Goal: Information Seeking & Learning: Understand process/instructions

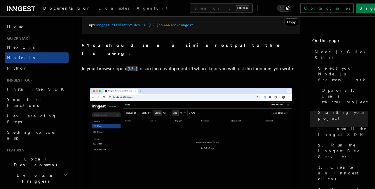
click at [166, 69] on p "In your browser open [URL] to see the development UI where later you will test …" at bounding box center [191, 69] width 219 height 8
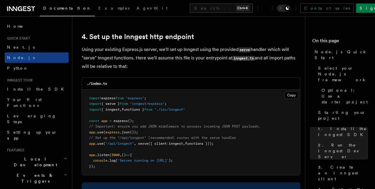
scroll to position [875, 0]
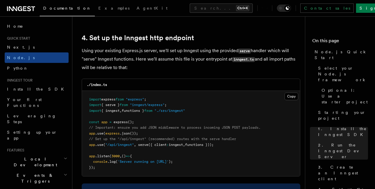
click at [124, 144] on span ""/api/inngest"" at bounding box center [119, 145] width 29 height 4
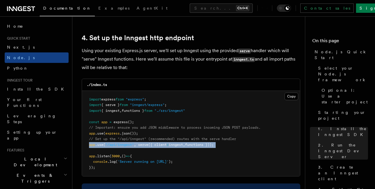
click at [124, 144] on span ""/api/inngest"" at bounding box center [119, 145] width 29 height 4
copy code "app .use ( "/api/inngest" , serve ({ client : inngest , functions }));"
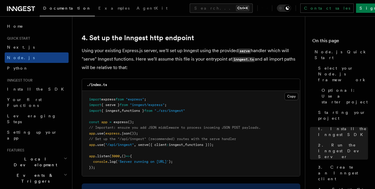
click at [222, 118] on pre "import express from "express" ; import { serve } from "inngest/express" ; impor…" at bounding box center [191, 134] width 218 height 86
click at [184, 111] on span ""./src/inngest"" at bounding box center [169, 111] width 31 height 4
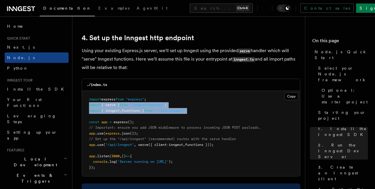
drag, startPoint x: 87, startPoint y: 105, endPoint x: 198, endPoint y: 119, distance: 112.1
click at [198, 119] on pre "import express from "express" ; import { serve } from "inngest/express" ; impor…" at bounding box center [191, 134] width 218 height 86
copy code "import { serve } from "inngest/express" ; import { inngest , functions } from "…"
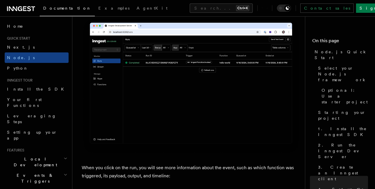
scroll to position [2022, 0]
